Goal: Information Seeking & Learning: Learn about a topic

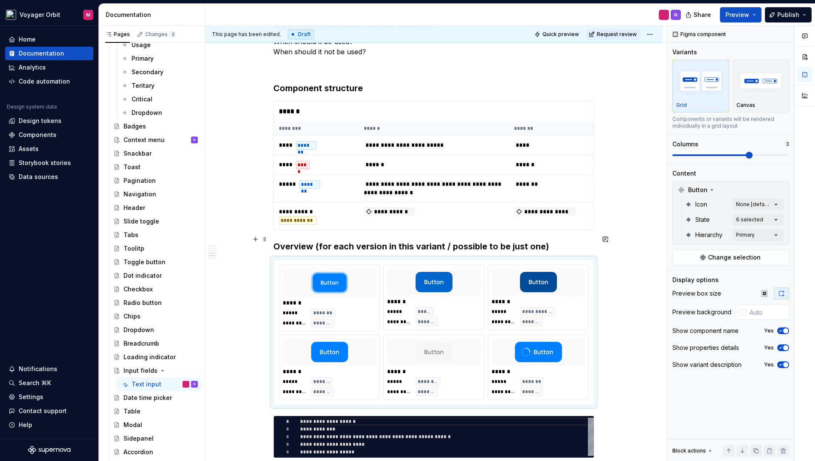
scroll to position [330, 0]
click at [720, 260] on span "Change selection" at bounding box center [734, 257] width 53 height 8
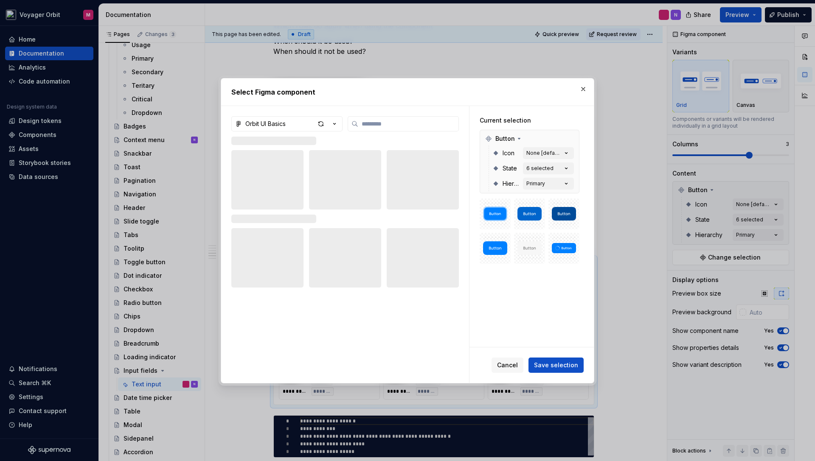
type textarea "*"
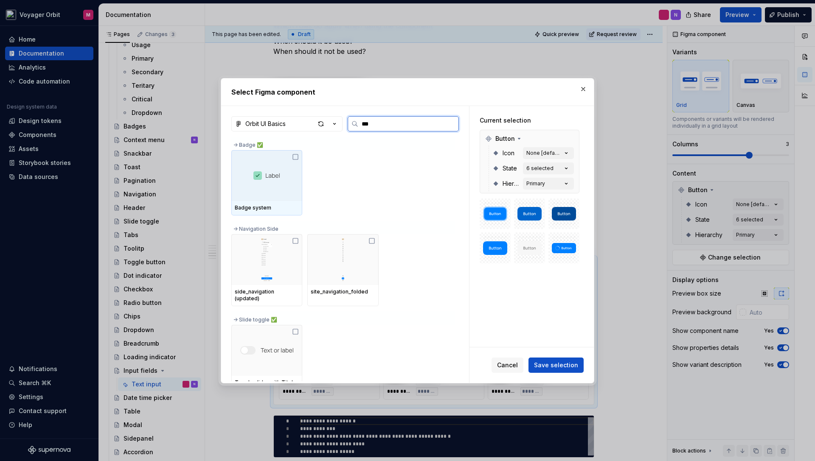
type input "****"
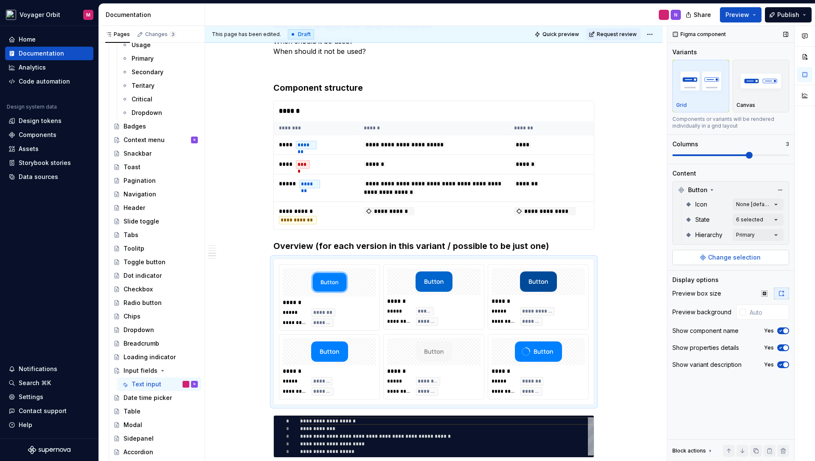
click at [705, 258] on button "Change selection" at bounding box center [730, 257] width 117 height 15
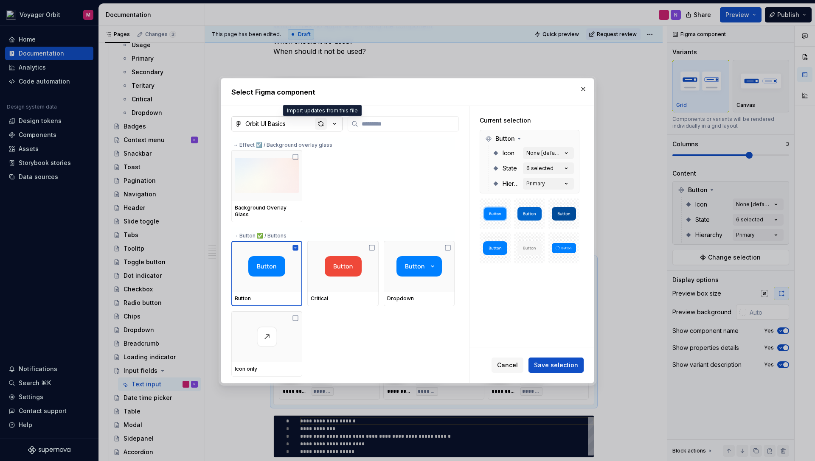
click at [319, 123] on div "button" at bounding box center [321, 124] width 12 height 12
type textarea "*"
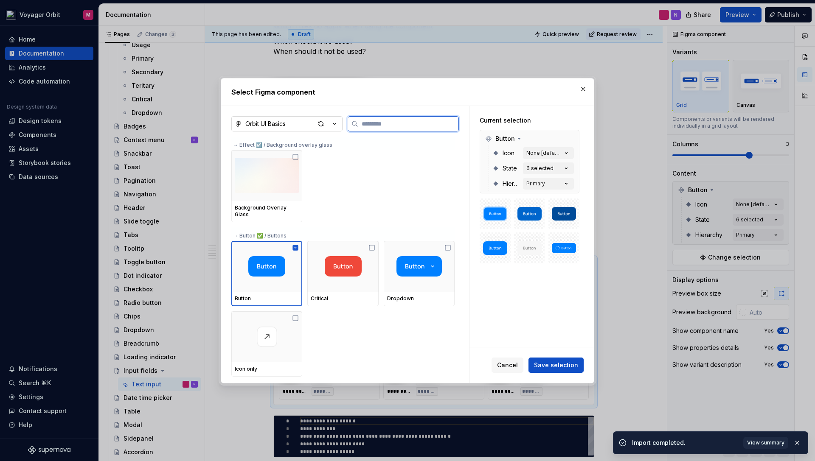
click at [375, 128] on input "search" at bounding box center [408, 124] width 100 height 8
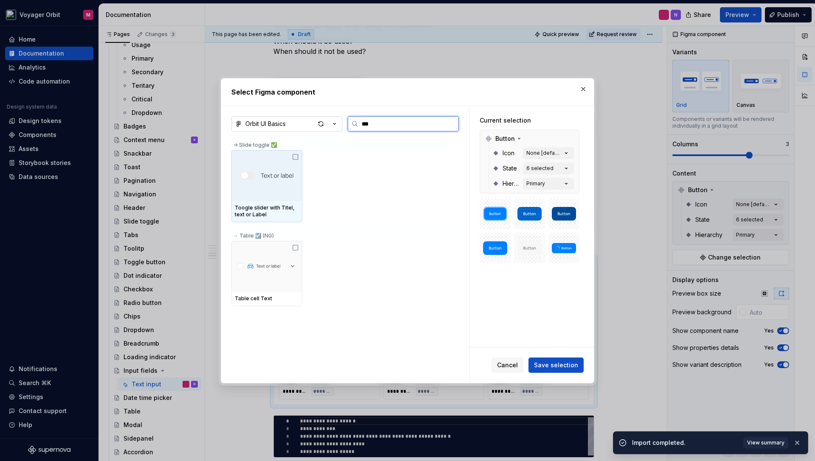
type input "****"
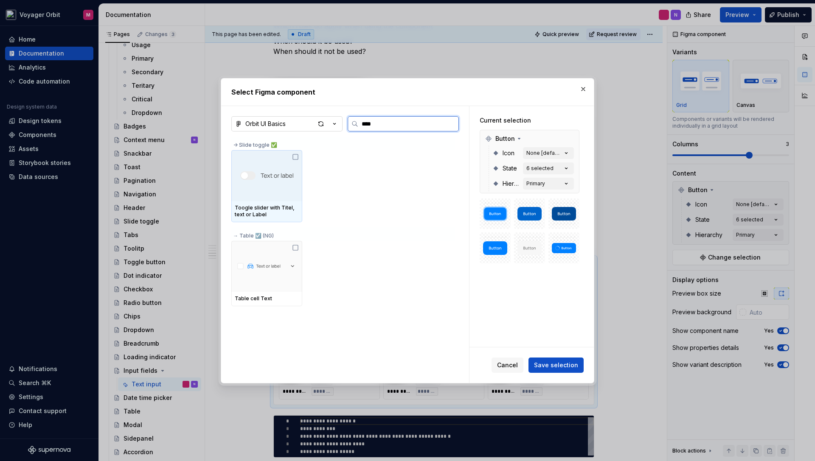
type textarea "*"
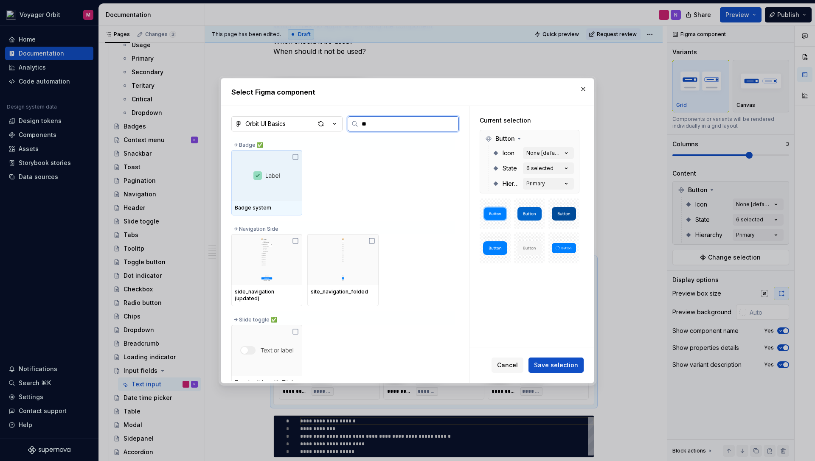
type input "*"
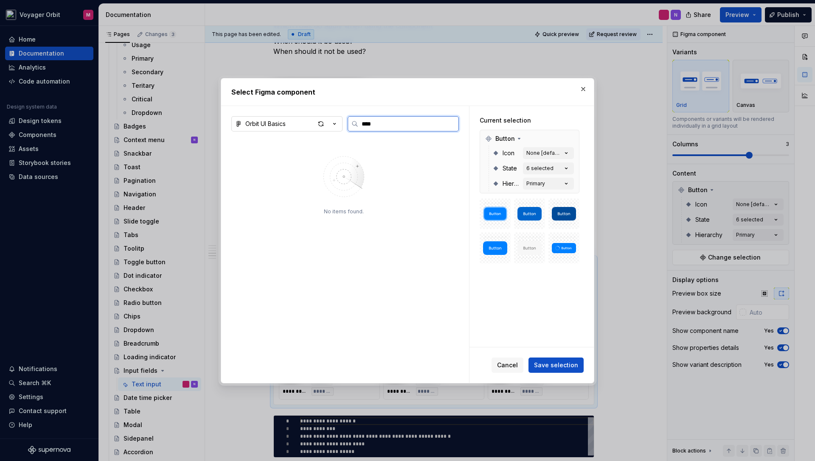
type input "*****"
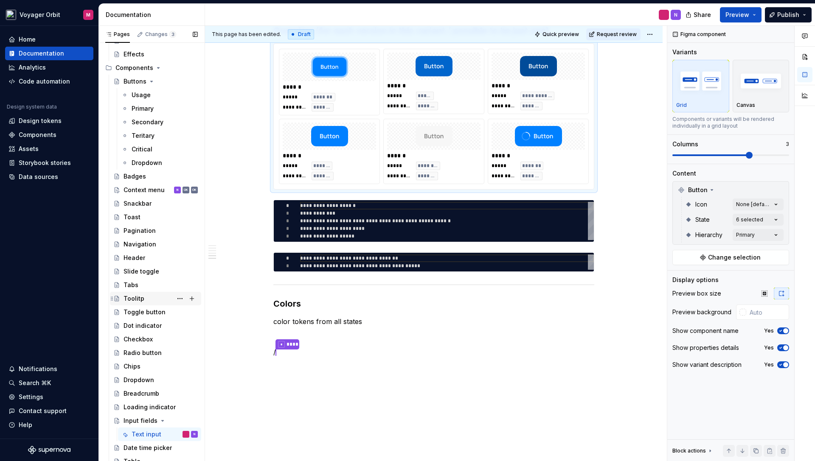
scroll to position [312, 0]
click at [146, 192] on div "Context menu" at bounding box center [144, 190] width 41 height 8
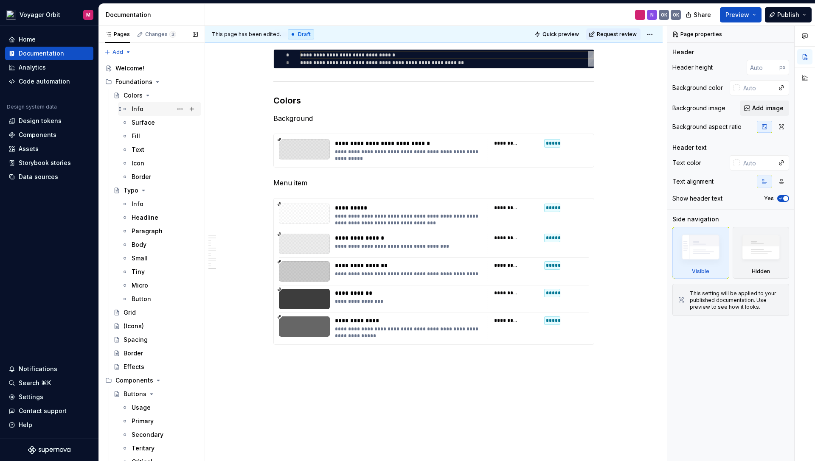
scroll to position [0, 0]
click at [140, 112] on div "Info" at bounding box center [138, 108] width 12 height 8
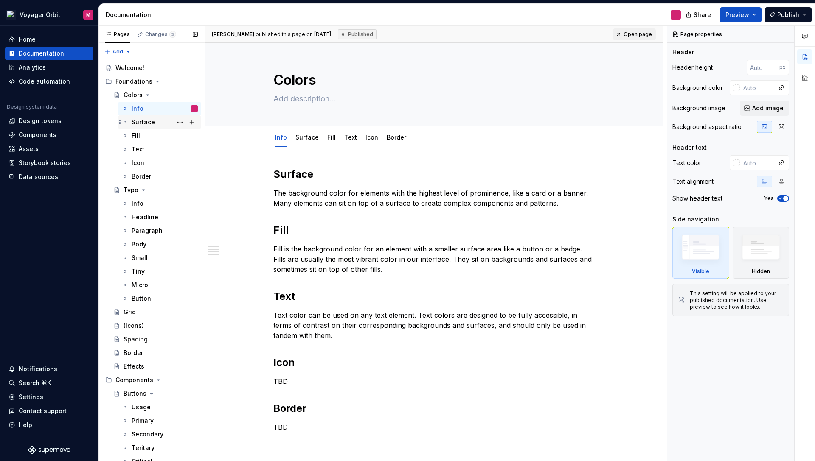
click at [144, 124] on div "Surface" at bounding box center [143, 122] width 23 height 8
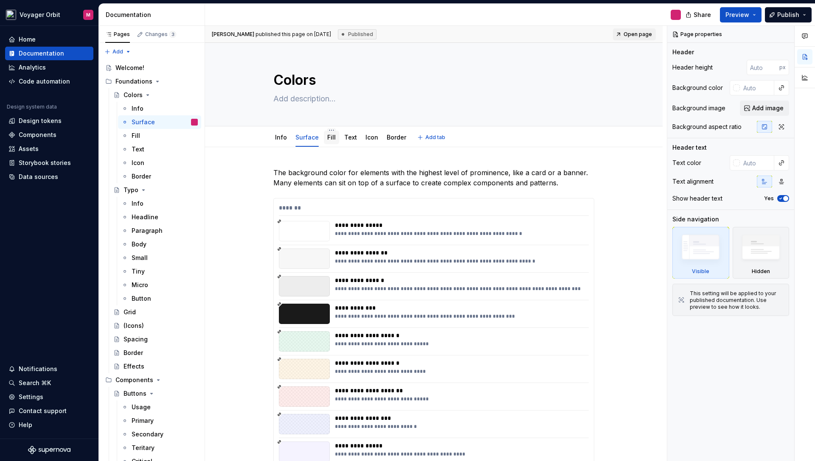
click at [330, 140] on link "Fill" at bounding box center [331, 137] width 8 height 7
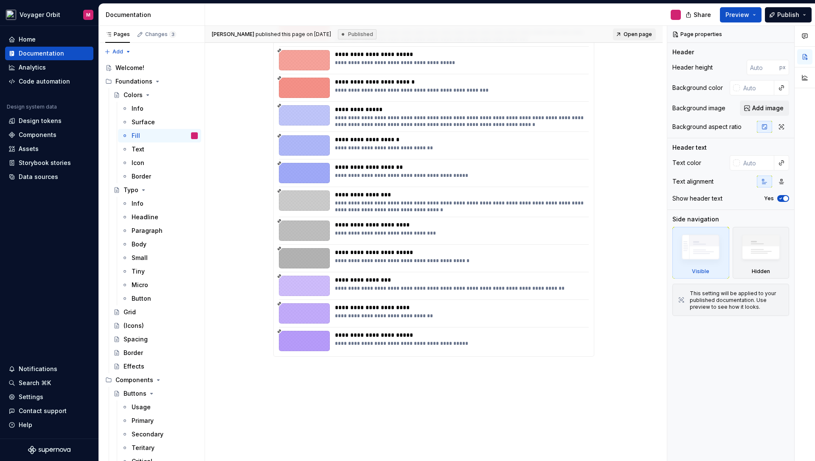
scroll to position [953, 0]
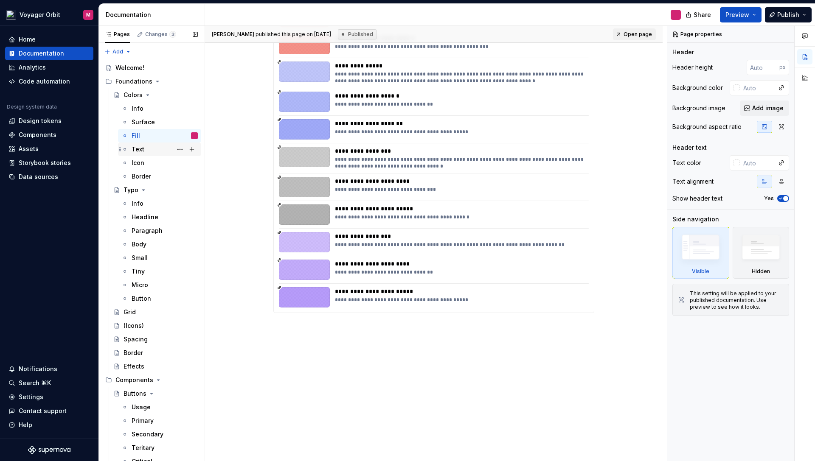
click at [151, 150] on div "Text" at bounding box center [165, 149] width 66 height 12
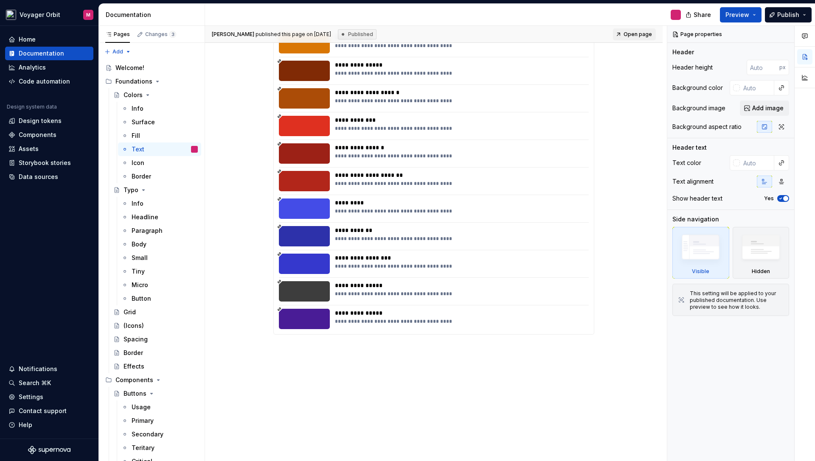
scroll to position [560, 0]
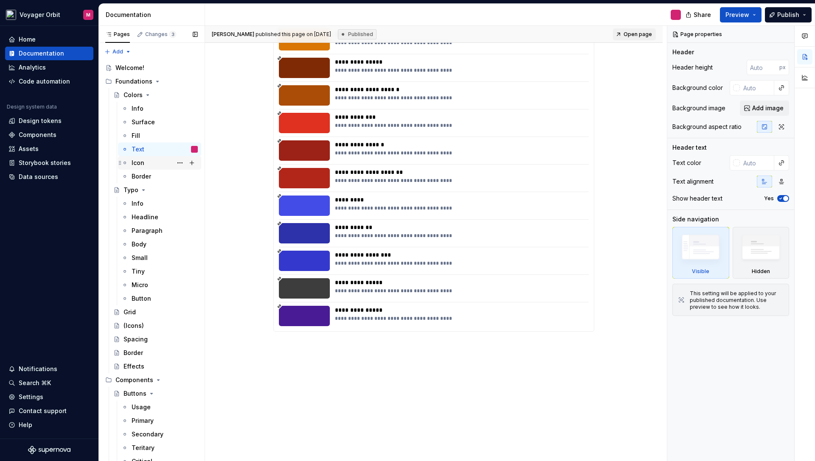
click at [172, 166] on div "Icon" at bounding box center [165, 163] width 66 height 12
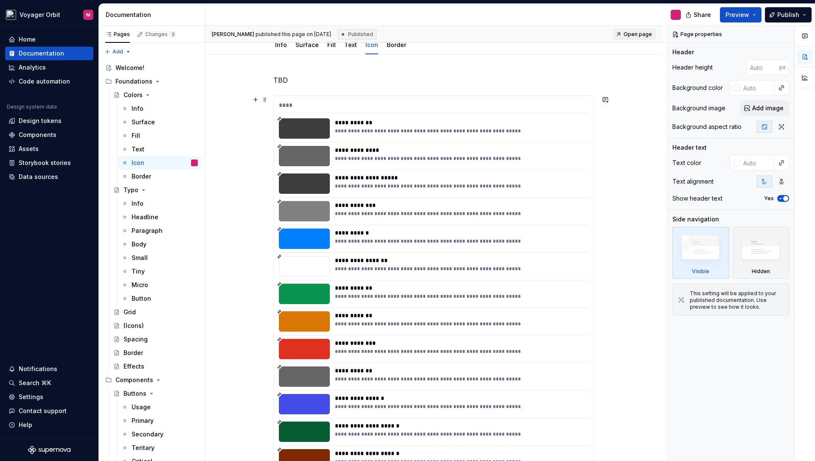
scroll to position [310, 0]
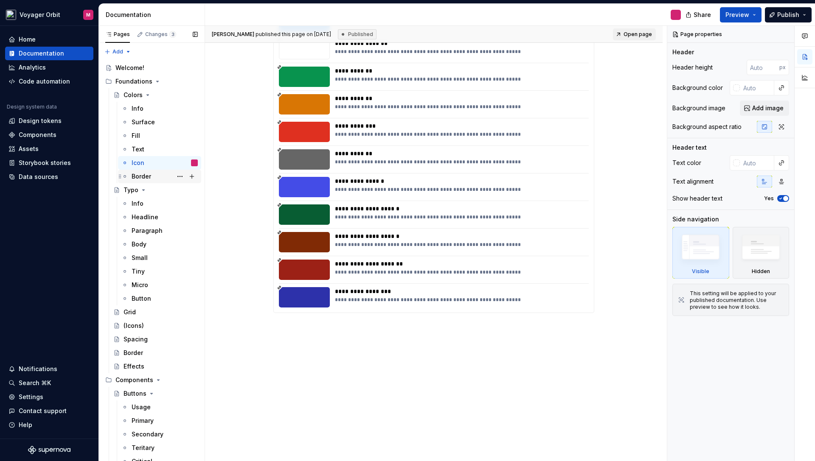
drag, startPoint x: 157, startPoint y: 177, endPoint x: 166, endPoint y: 177, distance: 9.3
click at [157, 177] on div "Border" at bounding box center [165, 177] width 66 height 12
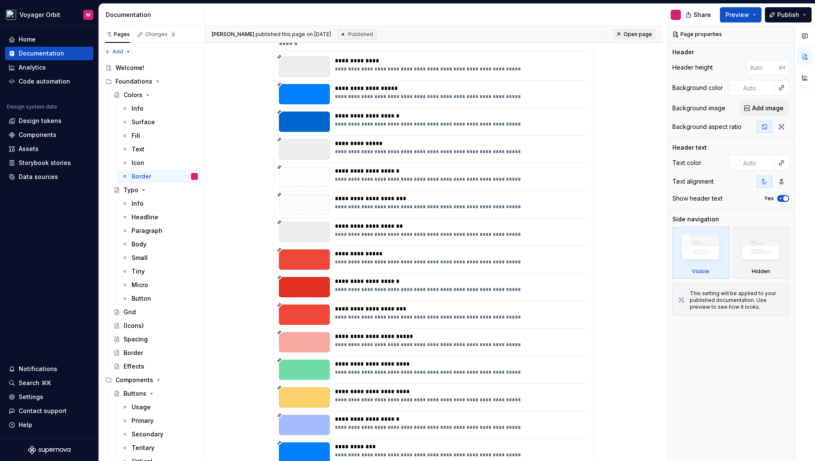
scroll to position [147, 0]
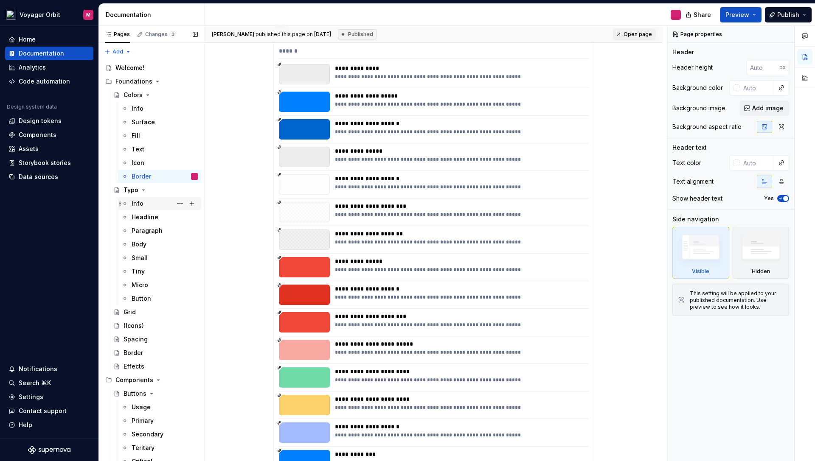
click at [155, 202] on div "Info" at bounding box center [165, 204] width 66 height 12
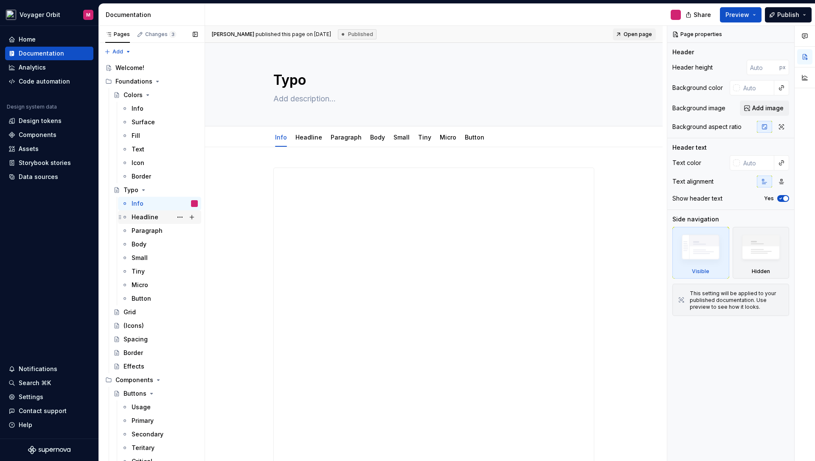
click at [146, 216] on div "Headline" at bounding box center [145, 217] width 27 height 8
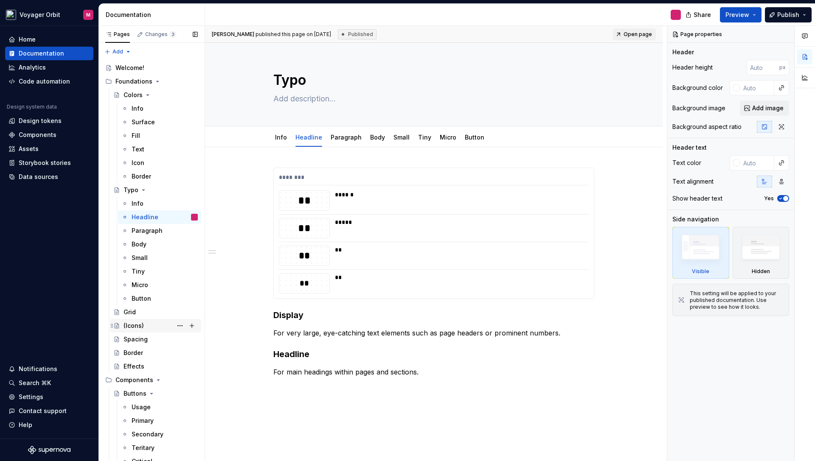
click at [132, 329] on div "(Icons)" at bounding box center [134, 326] width 20 height 8
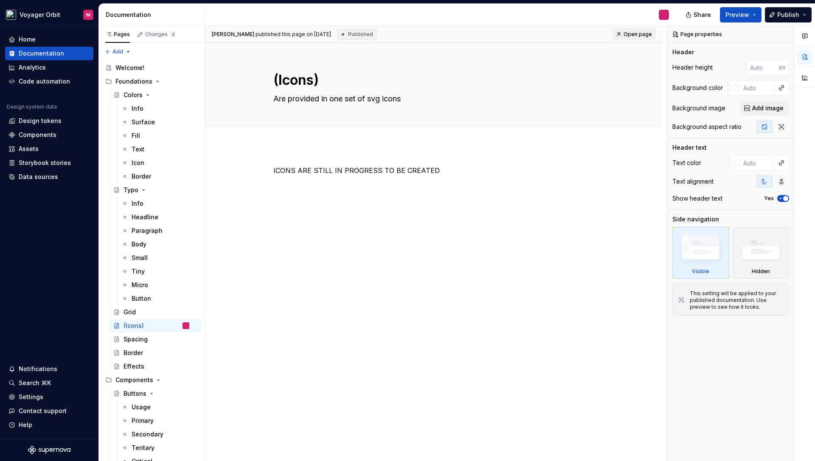
scroll to position [0, 0]
type textarea "*"
